Goal: Transaction & Acquisition: Purchase product/service

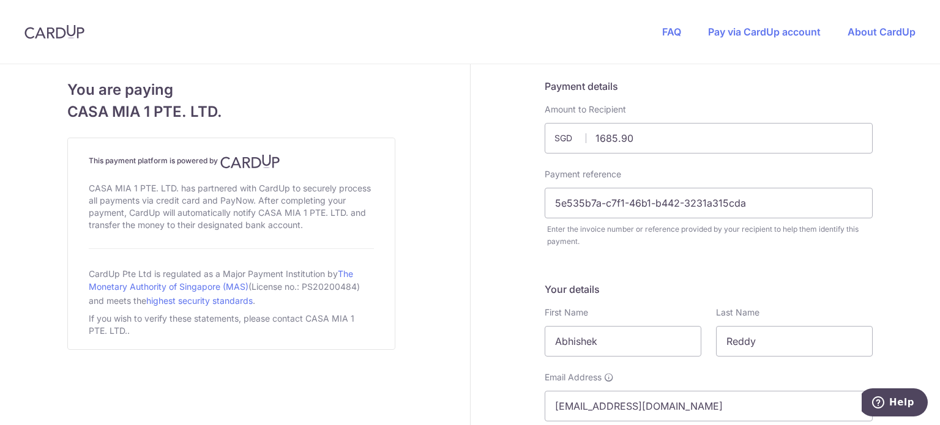
scroll to position [629, 0]
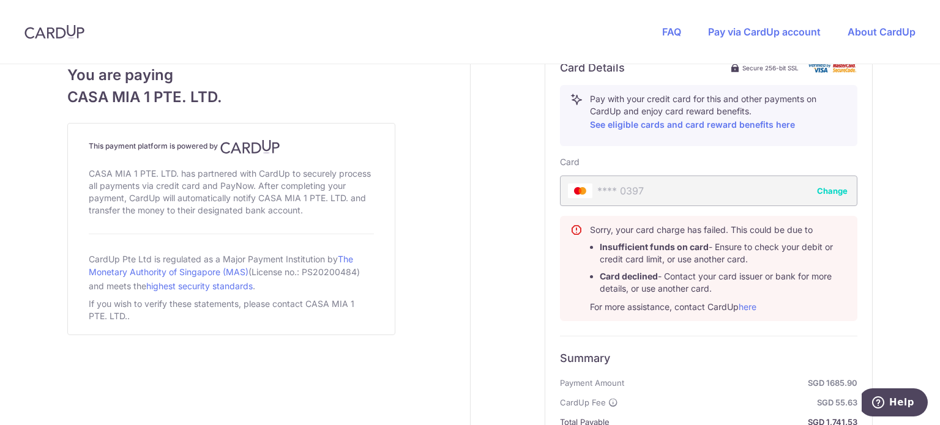
click at [823, 186] on button "Change" at bounding box center [832, 191] width 31 height 12
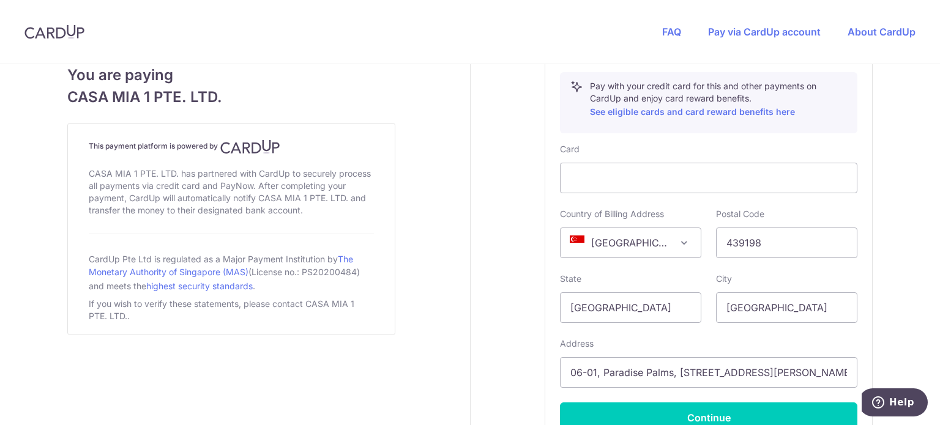
scroll to position [640, 0]
click at [610, 186] on div at bounding box center [708, 179] width 297 height 31
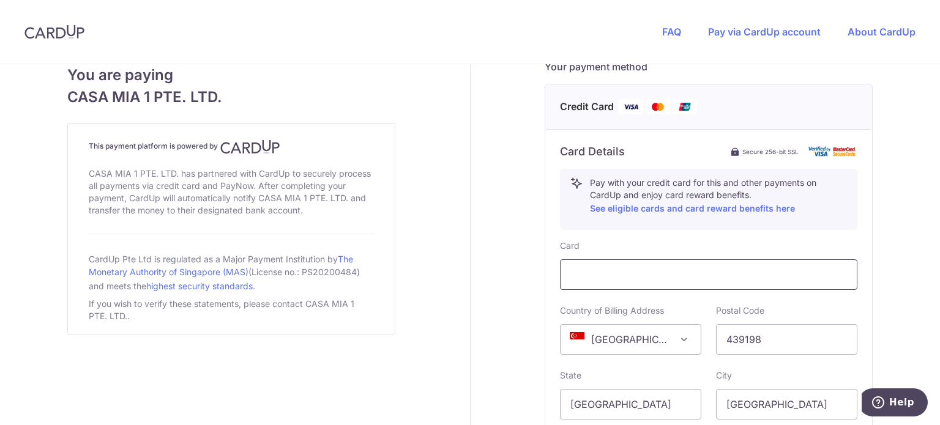
scroll to position [768, 0]
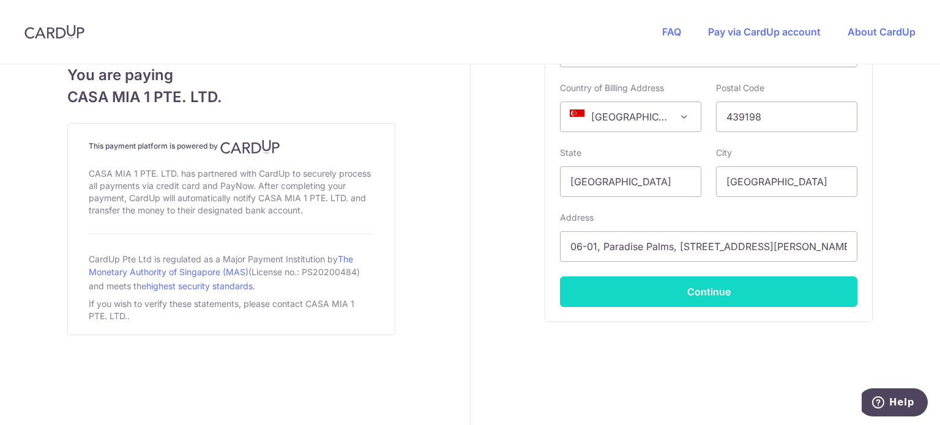
click at [648, 286] on button "Continue" at bounding box center [708, 292] width 297 height 31
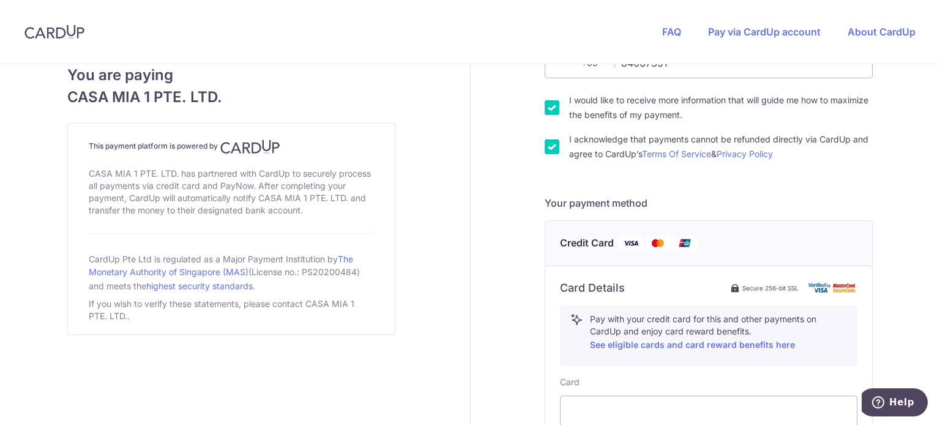
type input "**** 2811"
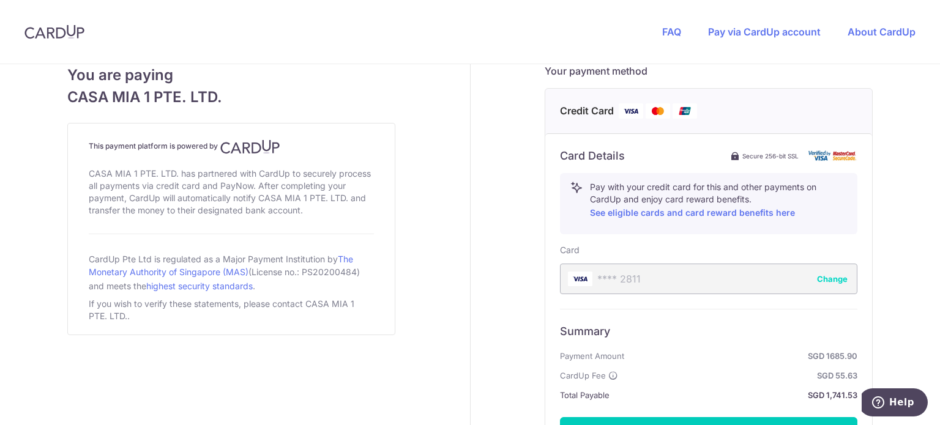
scroll to position [681, 0]
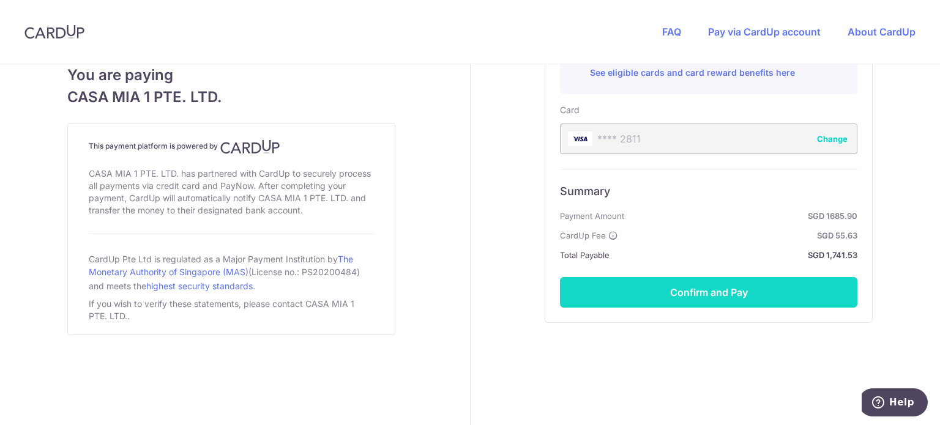
click at [632, 283] on button "Confirm and Pay" at bounding box center [708, 292] width 297 height 31
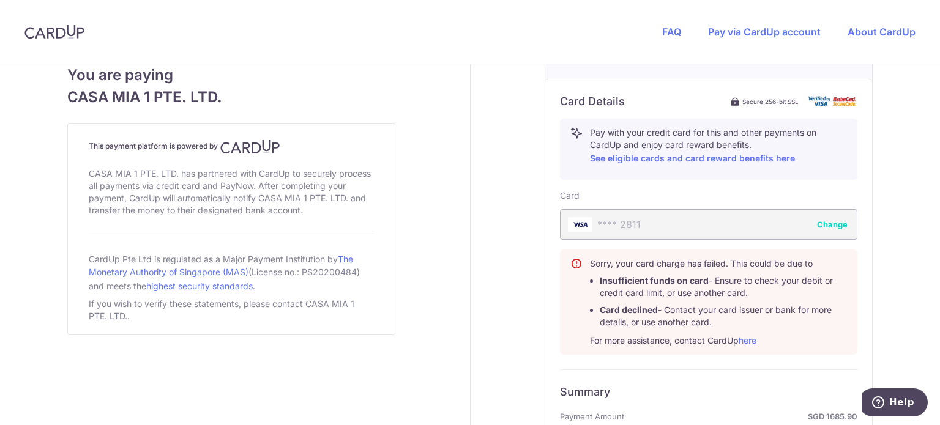
scroll to position [583, 0]
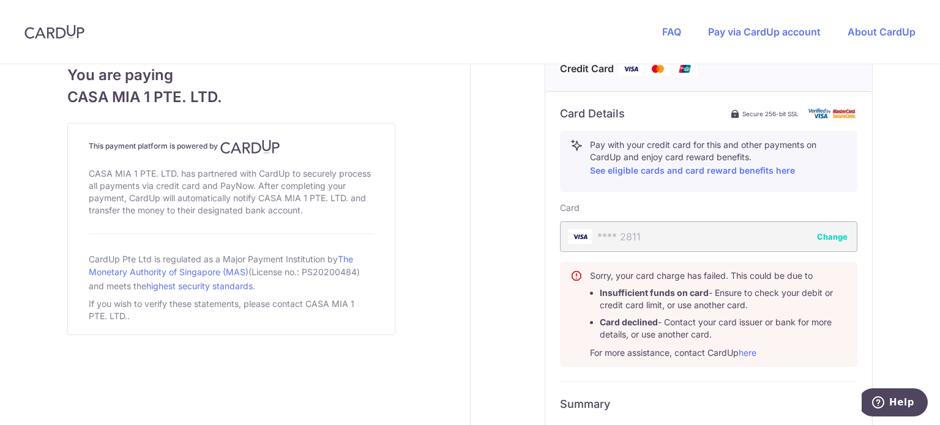
click at [825, 241] on button "Change" at bounding box center [832, 237] width 31 height 12
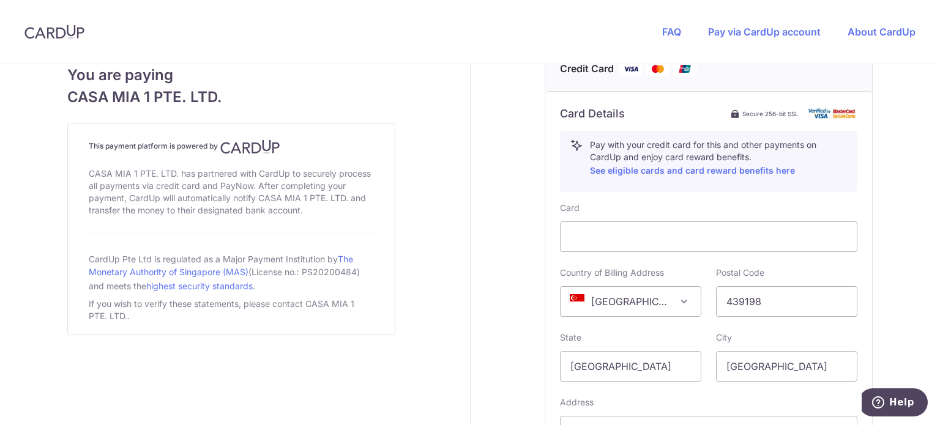
drag, startPoint x: 692, startPoint y: 247, endPoint x: 686, endPoint y: 215, distance: 32.3
click at [686, 215] on div "Card" at bounding box center [708, 227] width 297 height 50
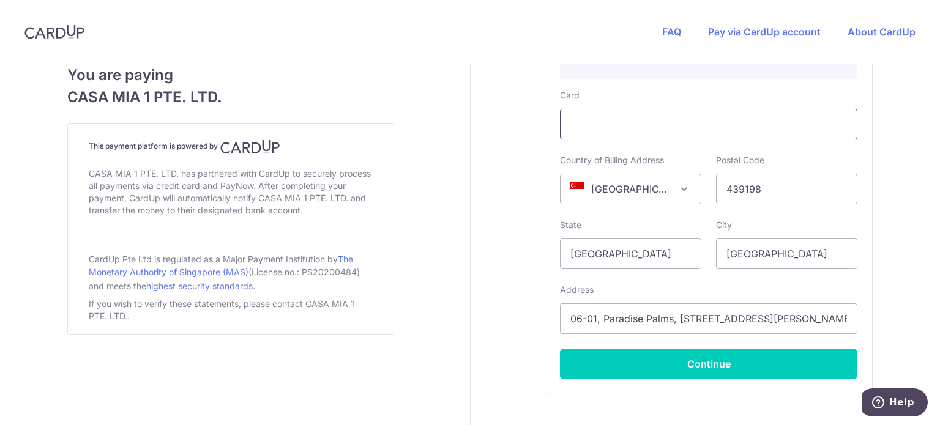
scroll to position [768, 0]
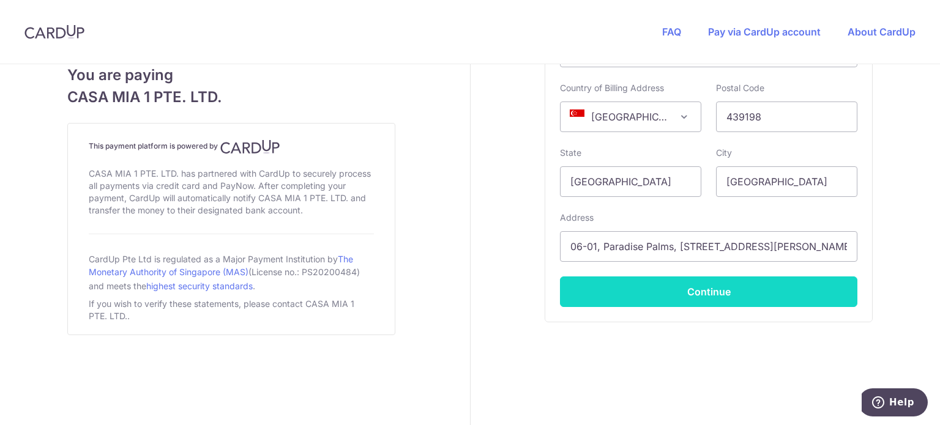
click at [700, 296] on button "Continue" at bounding box center [708, 292] width 297 height 31
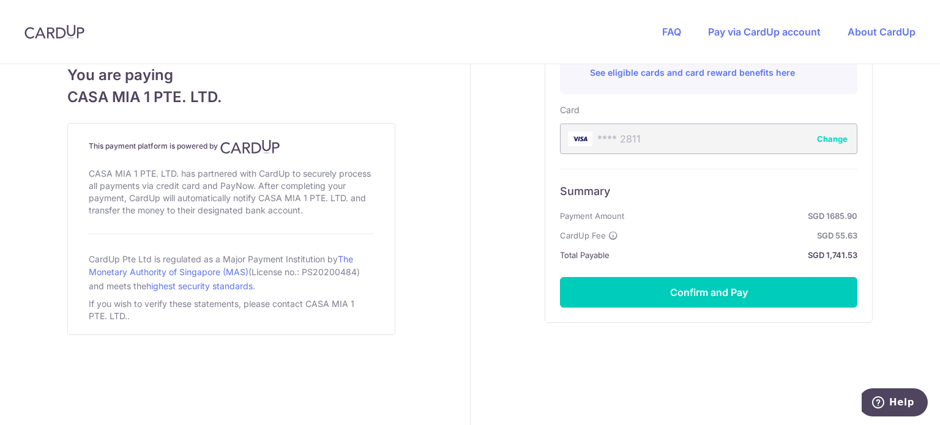
scroll to position [681, 0]
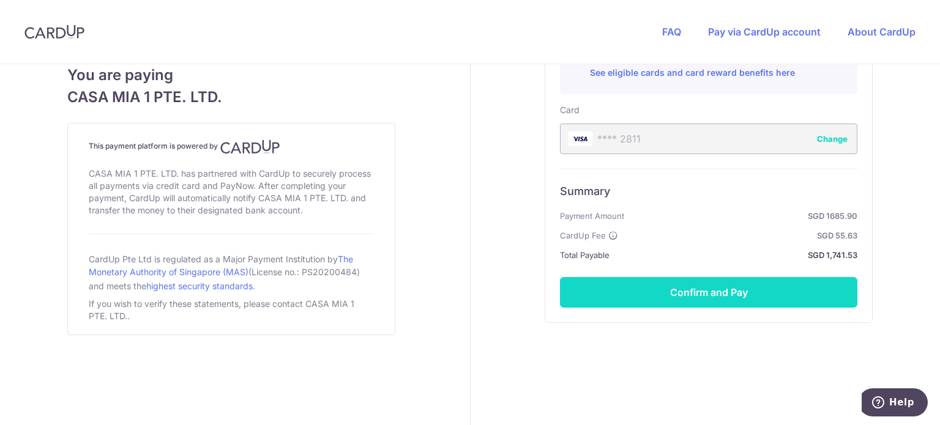
click at [645, 291] on button "Confirm and Pay" at bounding box center [708, 292] width 297 height 31
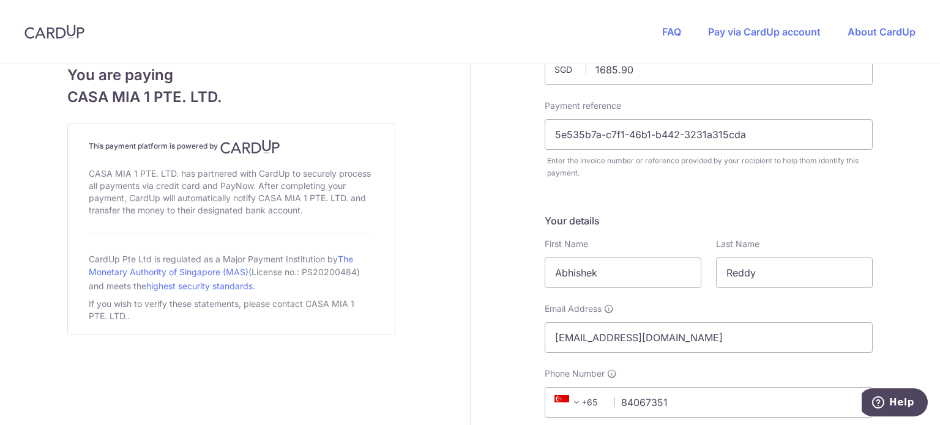
scroll to position [70, 0]
click at [753, 141] on input "5e535b7a-c7f1-46b1-b442-3231a315cda" at bounding box center [709, 133] width 328 height 31
drag, startPoint x: 753, startPoint y: 141, endPoint x: 531, endPoint y: 140, distance: 222.2
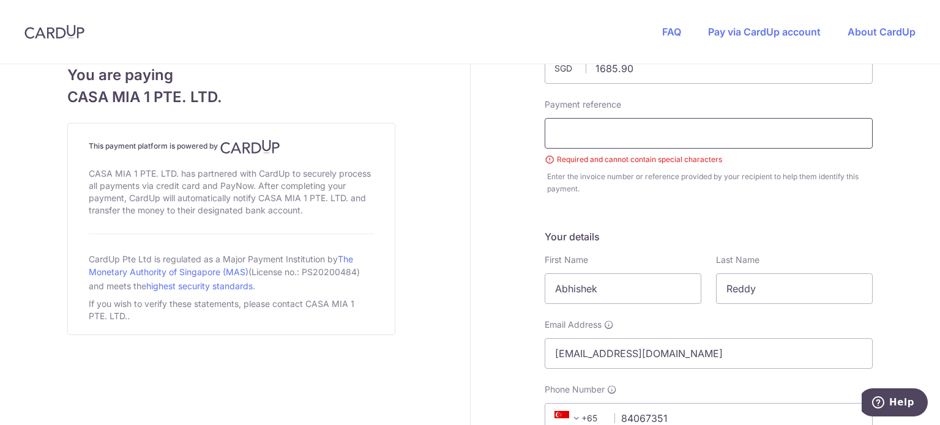
paste input "5e535b7a-c7f1-46b1-b442-3231a315cda"
type input "5e535b7a-c7f1-46b1-b442-3231a315cda"
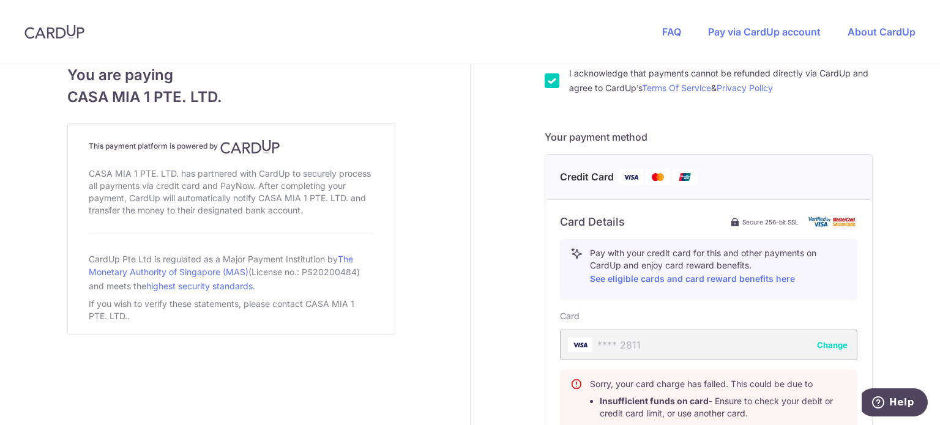
scroll to position [468, 0]
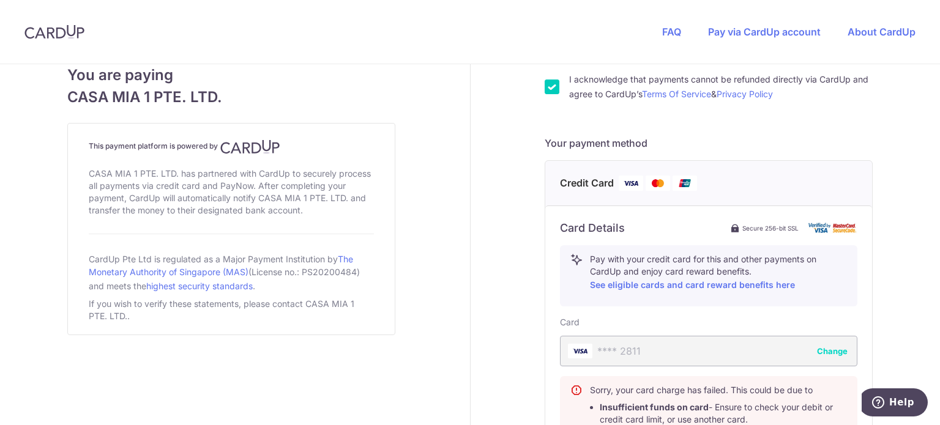
click at [827, 347] on button "Change" at bounding box center [832, 351] width 31 height 12
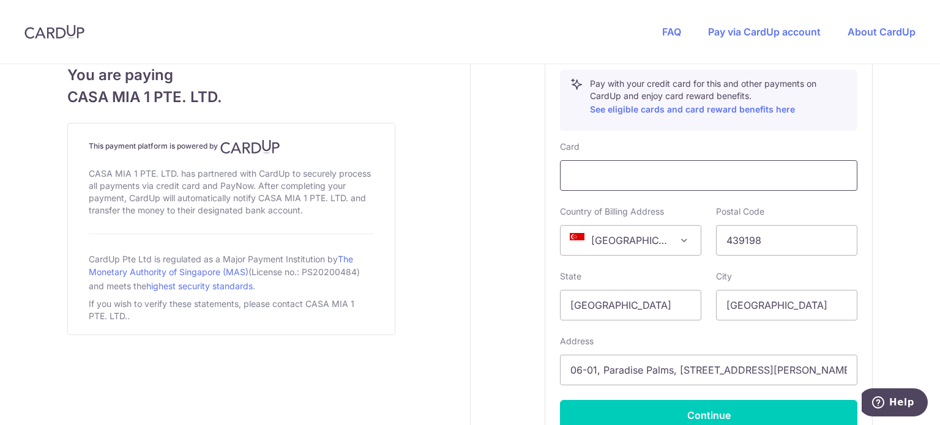
scroll to position [707, 0]
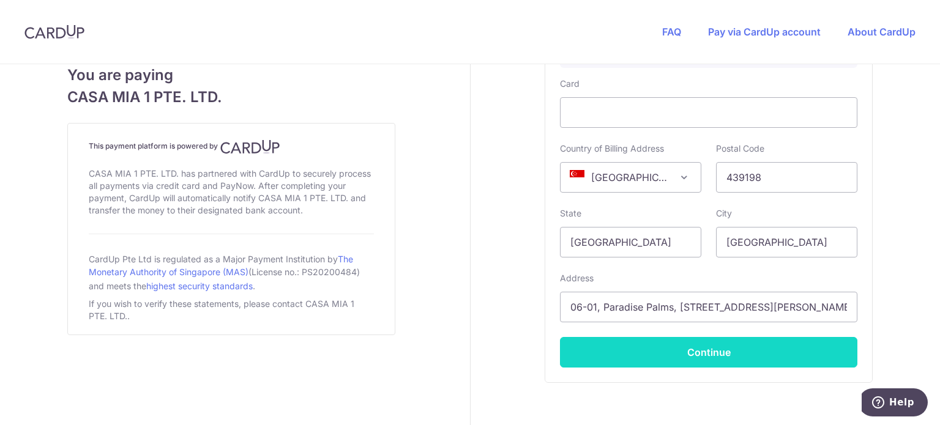
click at [700, 351] on button "Continue" at bounding box center [708, 352] width 297 height 31
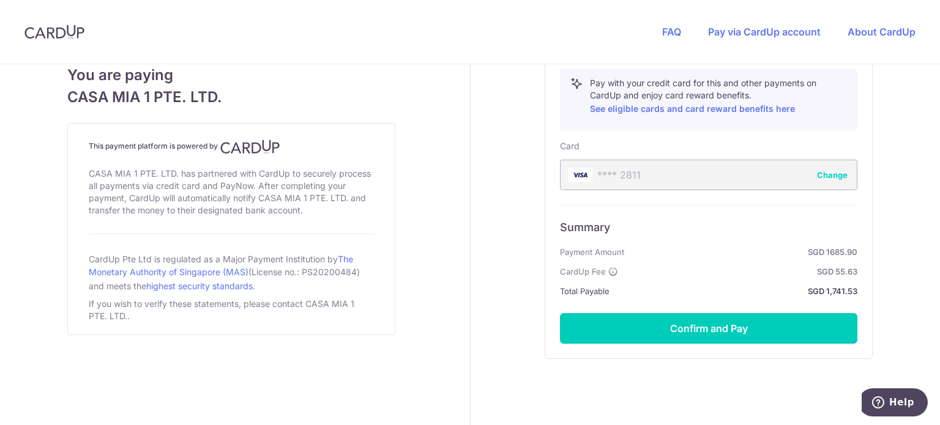
scroll to position [651, 0]
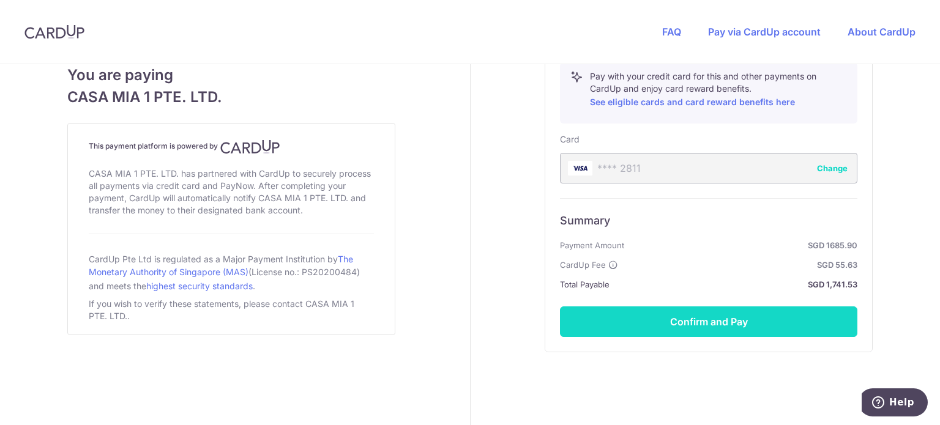
click at [663, 314] on button "Confirm and Pay" at bounding box center [708, 322] width 297 height 31
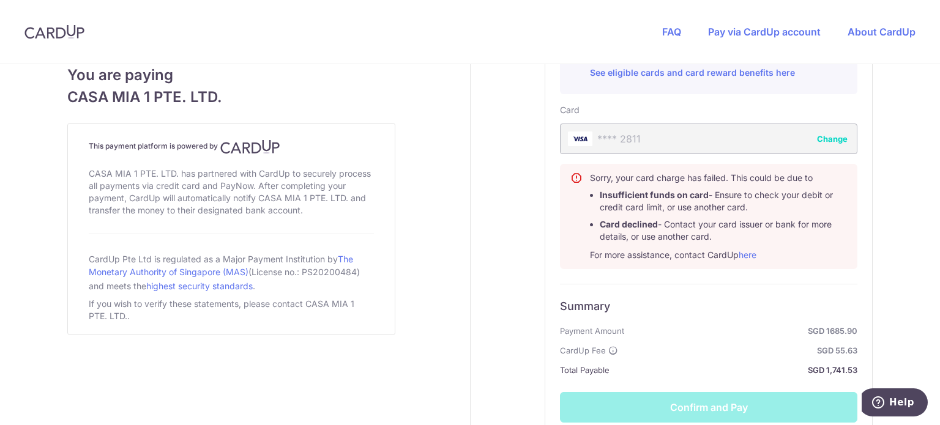
scroll to position [796, 0]
